Goal: Transaction & Acquisition: Obtain resource

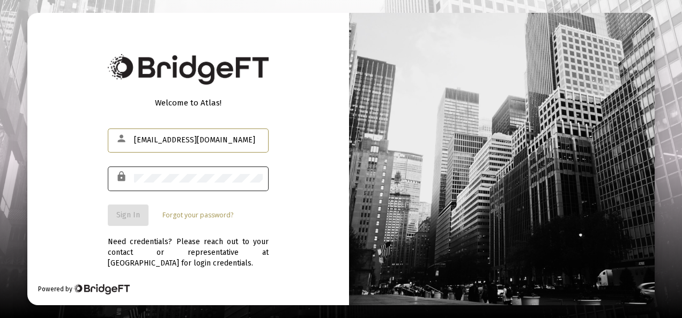
type input "[EMAIL_ADDRESS][DOMAIN_NAME]"
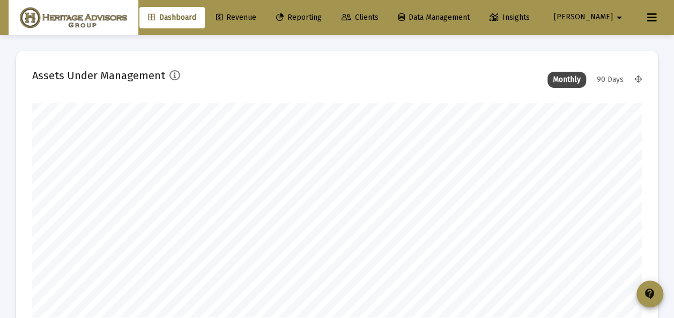
scroll to position [214, 326]
click at [378, 13] on span "Clients" at bounding box center [359, 17] width 37 height 9
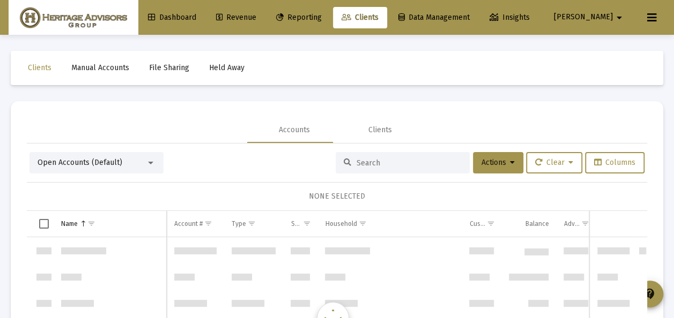
scroll to position [4115, 0]
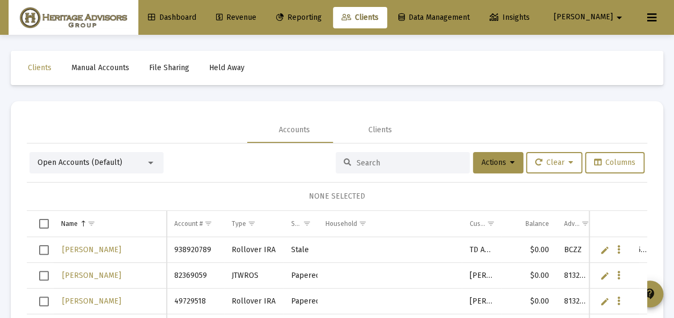
click at [153, 159] on div at bounding box center [151, 163] width 10 height 9
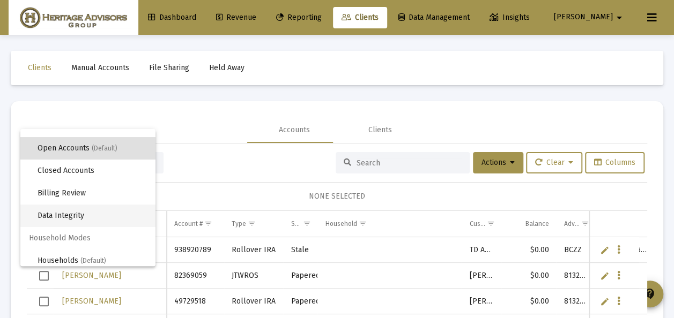
scroll to position [20, 0]
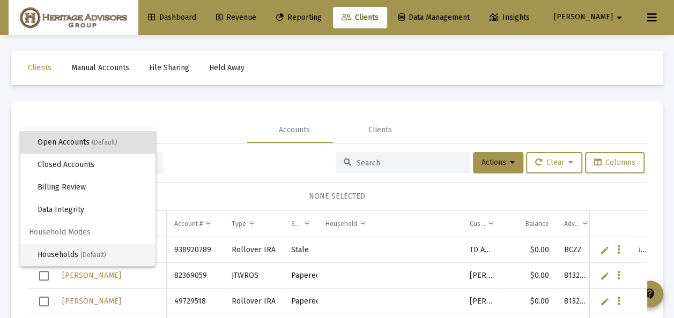
click at [84, 246] on span "Households (Default)" at bounding box center [92, 255] width 109 height 23
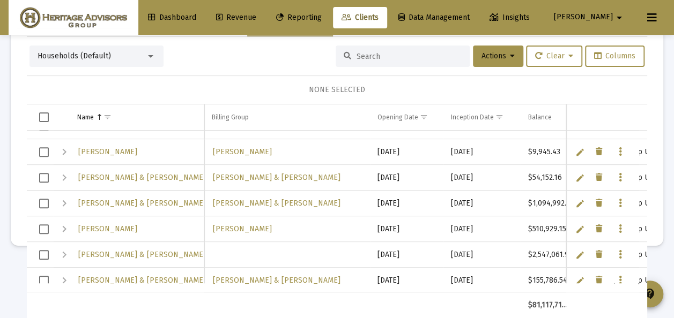
scroll to position [0, 0]
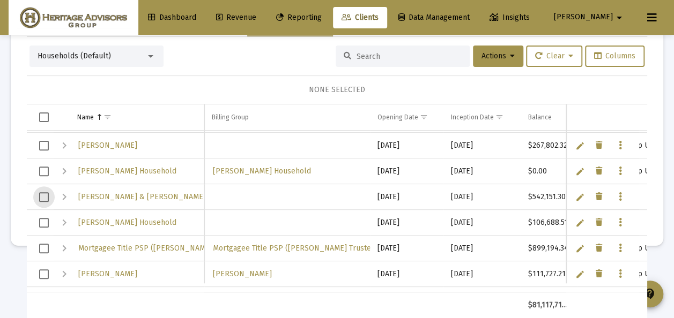
click at [44, 195] on span "Select row" at bounding box center [44, 197] width 10 height 10
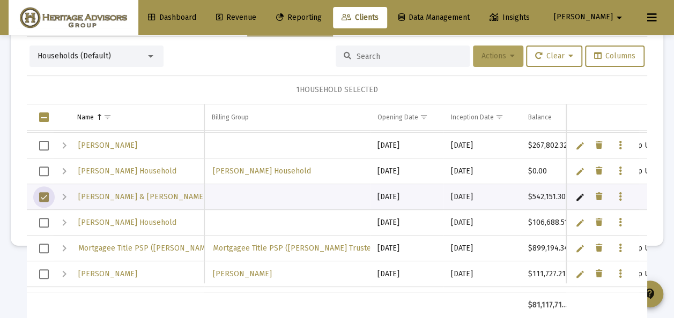
click at [510, 55] on icon at bounding box center [512, 57] width 5 height 8
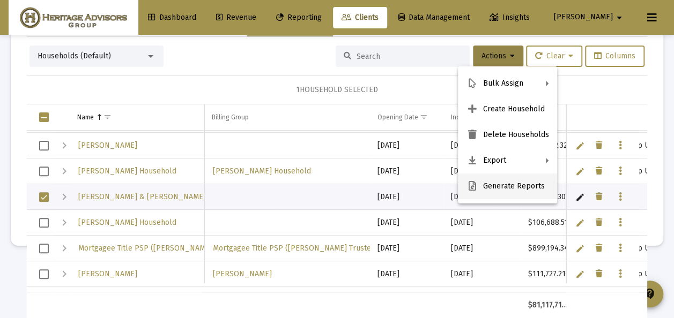
click at [495, 188] on button "Generate Reports" at bounding box center [507, 187] width 99 height 26
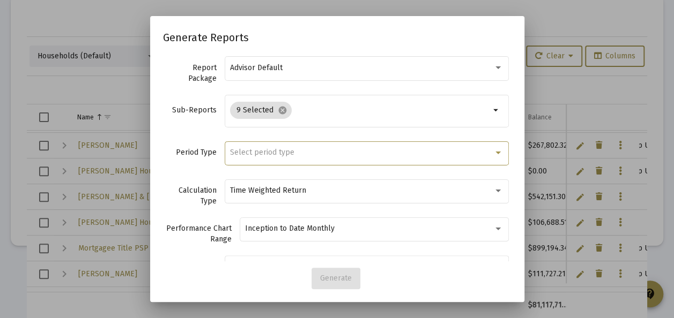
click at [279, 150] on span "Select period type" at bounding box center [262, 152] width 64 height 9
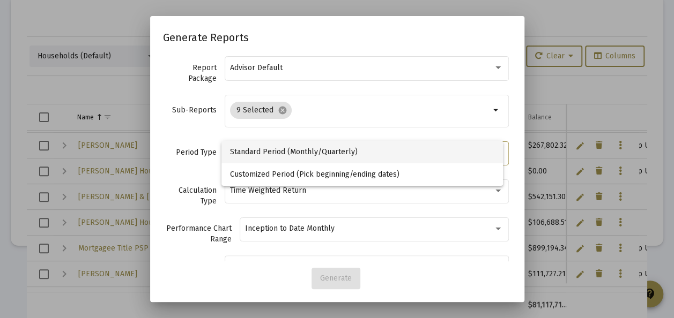
click at [279, 150] on span "Standard Period (Monthly/Quarterly)" at bounding box center [362, 152] width 265 height 23
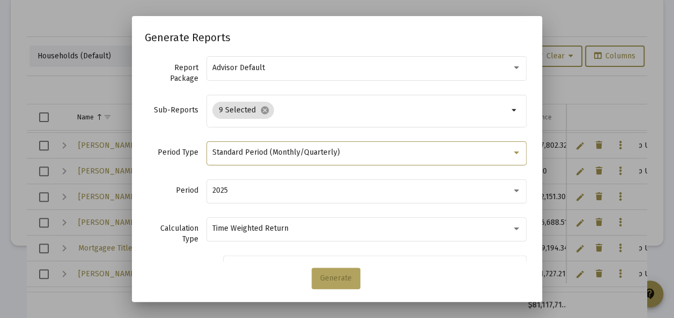
click at [342, 278] on span "Generate" at bounding box center [336, 278] width 32 height 9
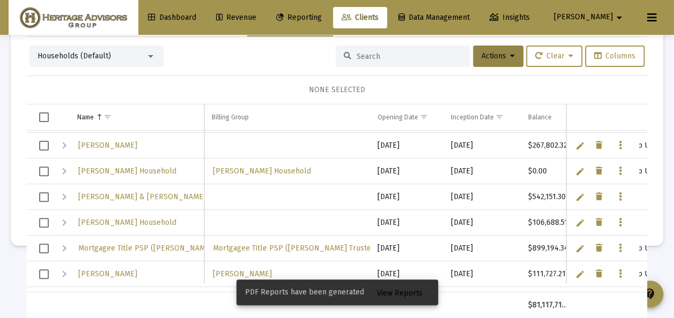
click at [399, 294] on span "View Reports" at bounding box center [400, 293] width 46 height 9
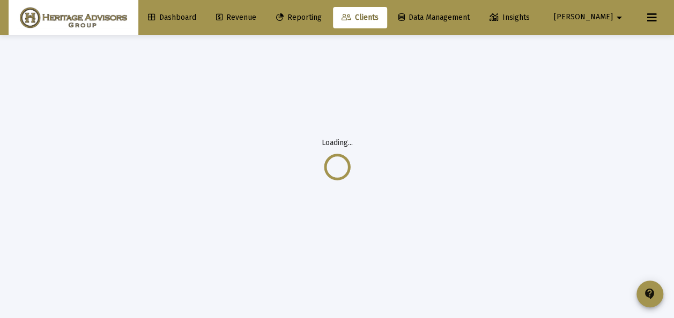
scroll to position [35, 0]
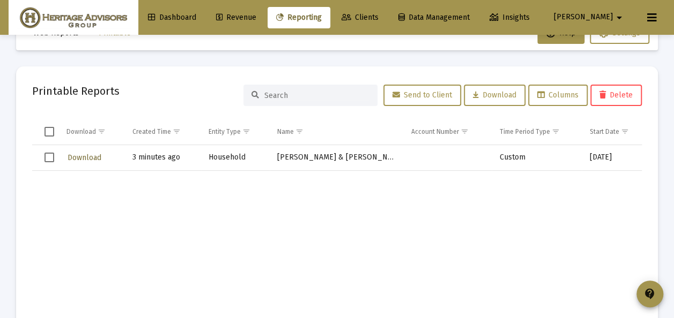
click at [87, 158] on span "Download" at bounding box center [85, 157] width 34 height 9
drag, startPoint x: 49, startPoint y: 156, endPoint x: 92, endPoint y: 147, distance: 43.8
click at [49, 156] on span "Select row" at bounding box center [49, 158] width 10 height 10
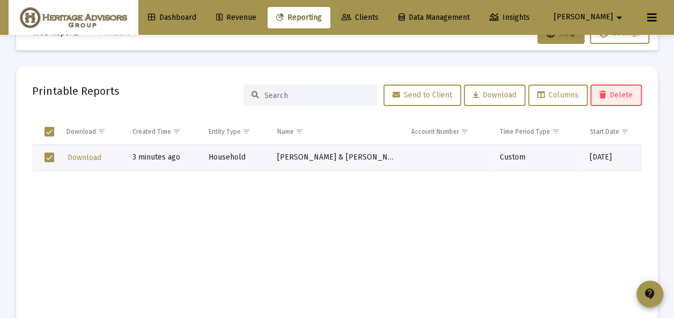
click at [618, 92] on span "Delete" at bounding box center [615, 95] width 33 height 9
